Goal: Obtain resource: Obtain resource

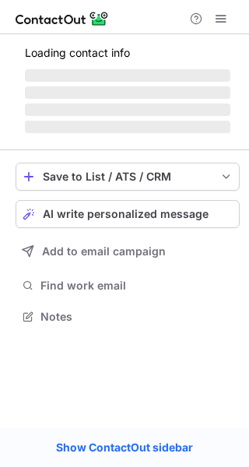
scroll to position [365, 249]
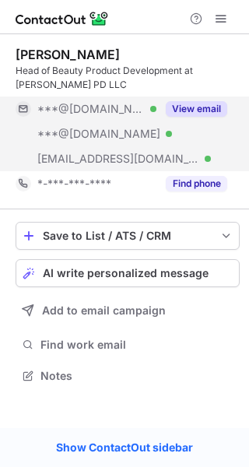
click at [206, 112] on button "View email" at bounding box center [196, 109] width 61 height 16
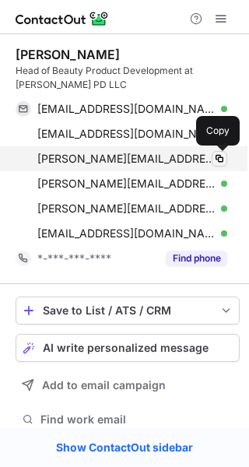
click at [217, 159] on span at bounding box center [219, 158] width 12 height 12
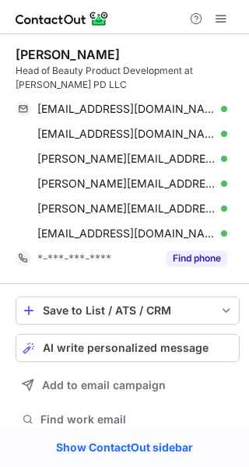
scroll to position [440, 238]
